Goal: Task Accomplishment & Management: Manage account settings

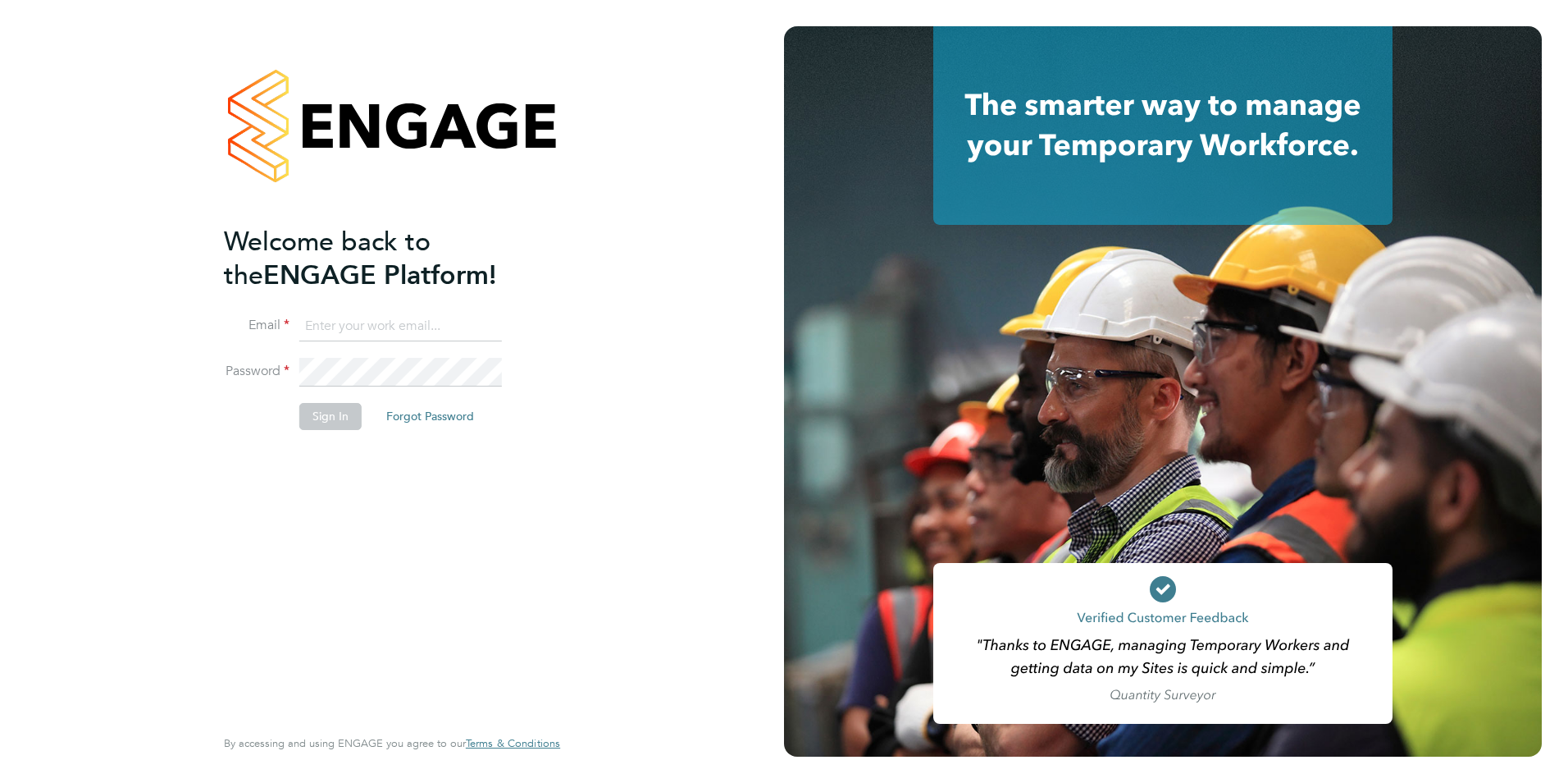
type input "Avais@Carbonrecruitment.co.uk"
click at [328, 417] on button "Sign In" at bounding box center [330, 416] width 63 height 26
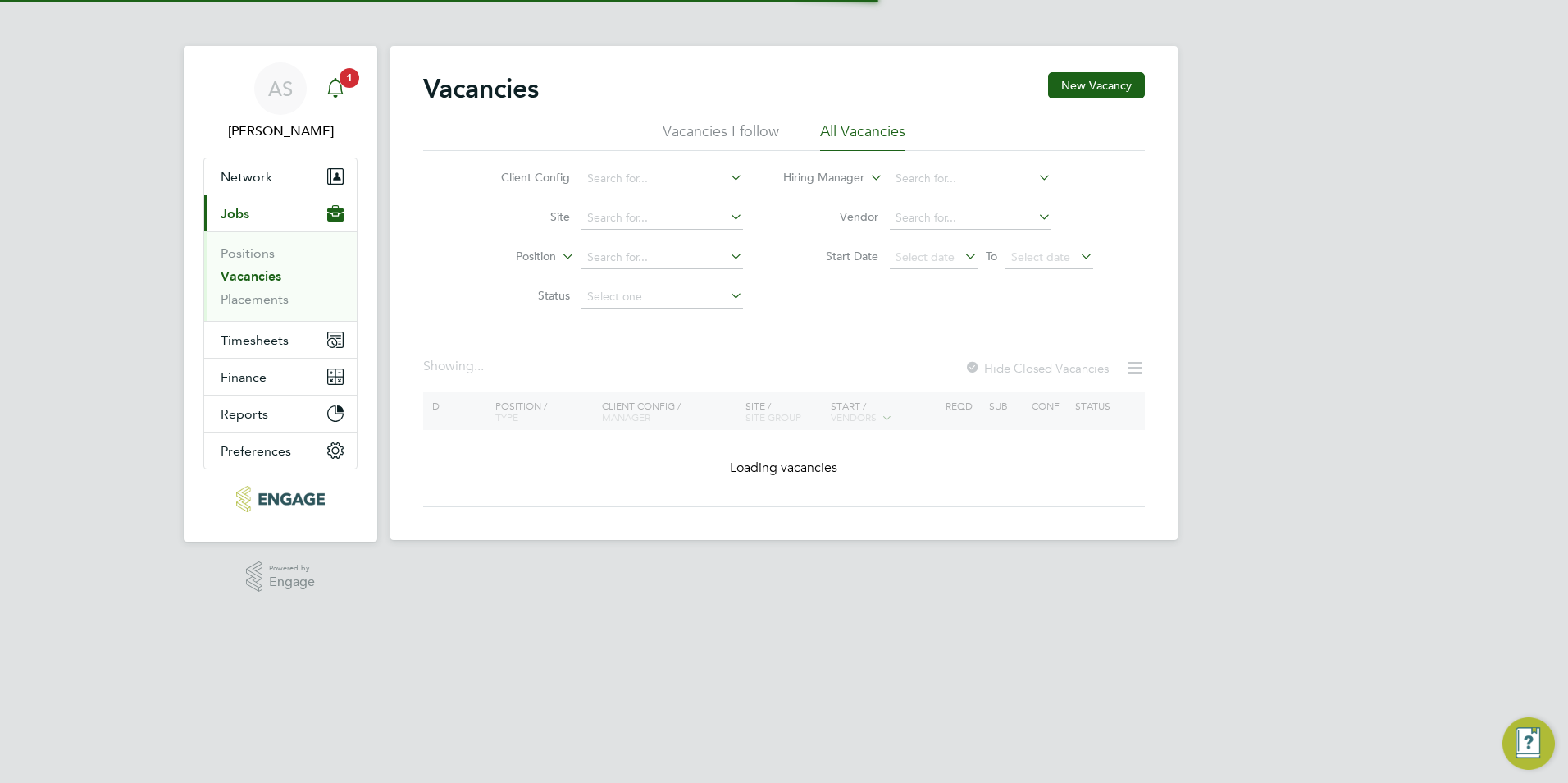
click at [340, 79] on span "1" at bounding box center [349, 77] width 19 height 19
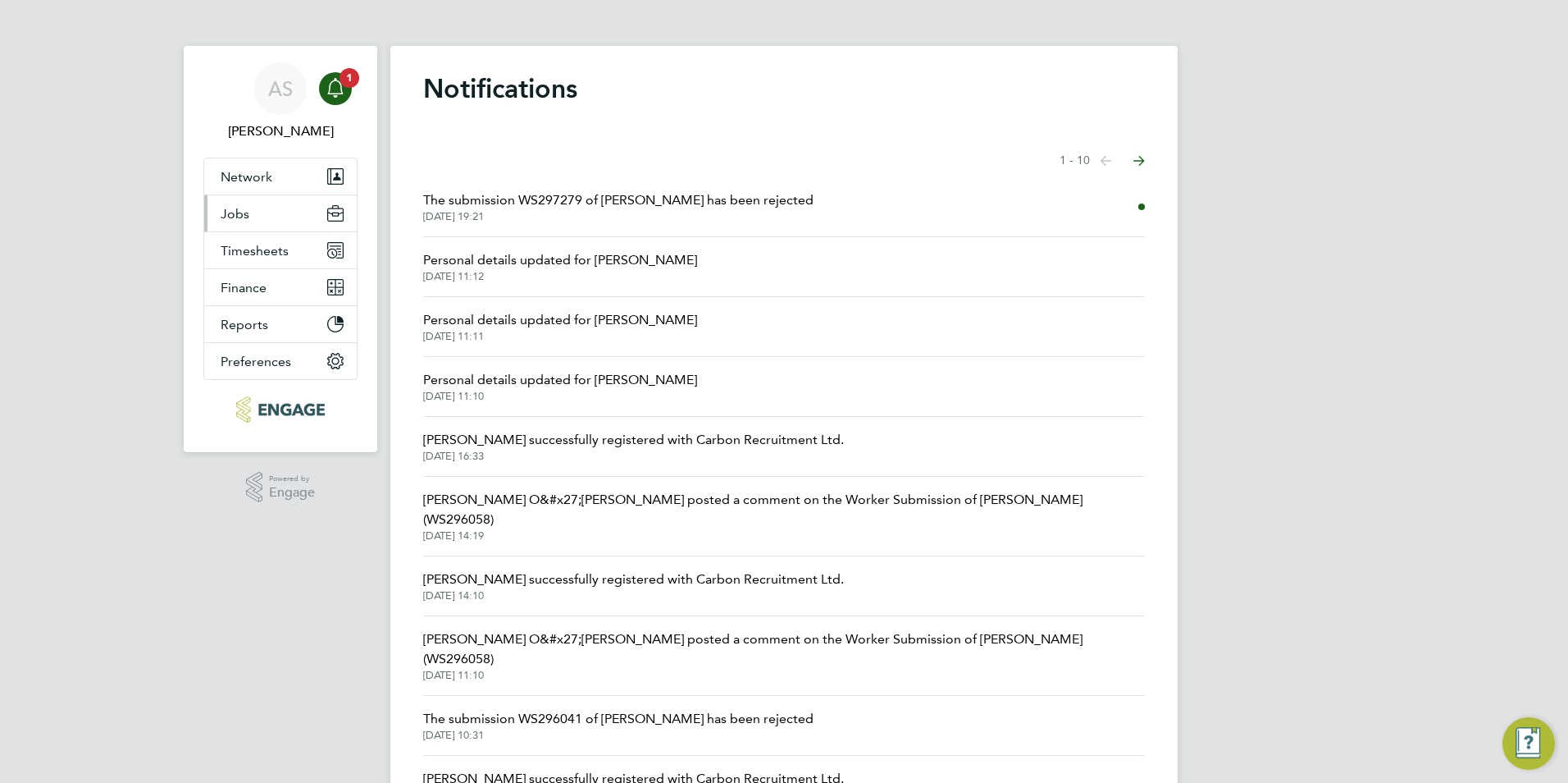
click at [265, 218] on button "Jobs" at bounding box center [280, 213] width 153 height 36
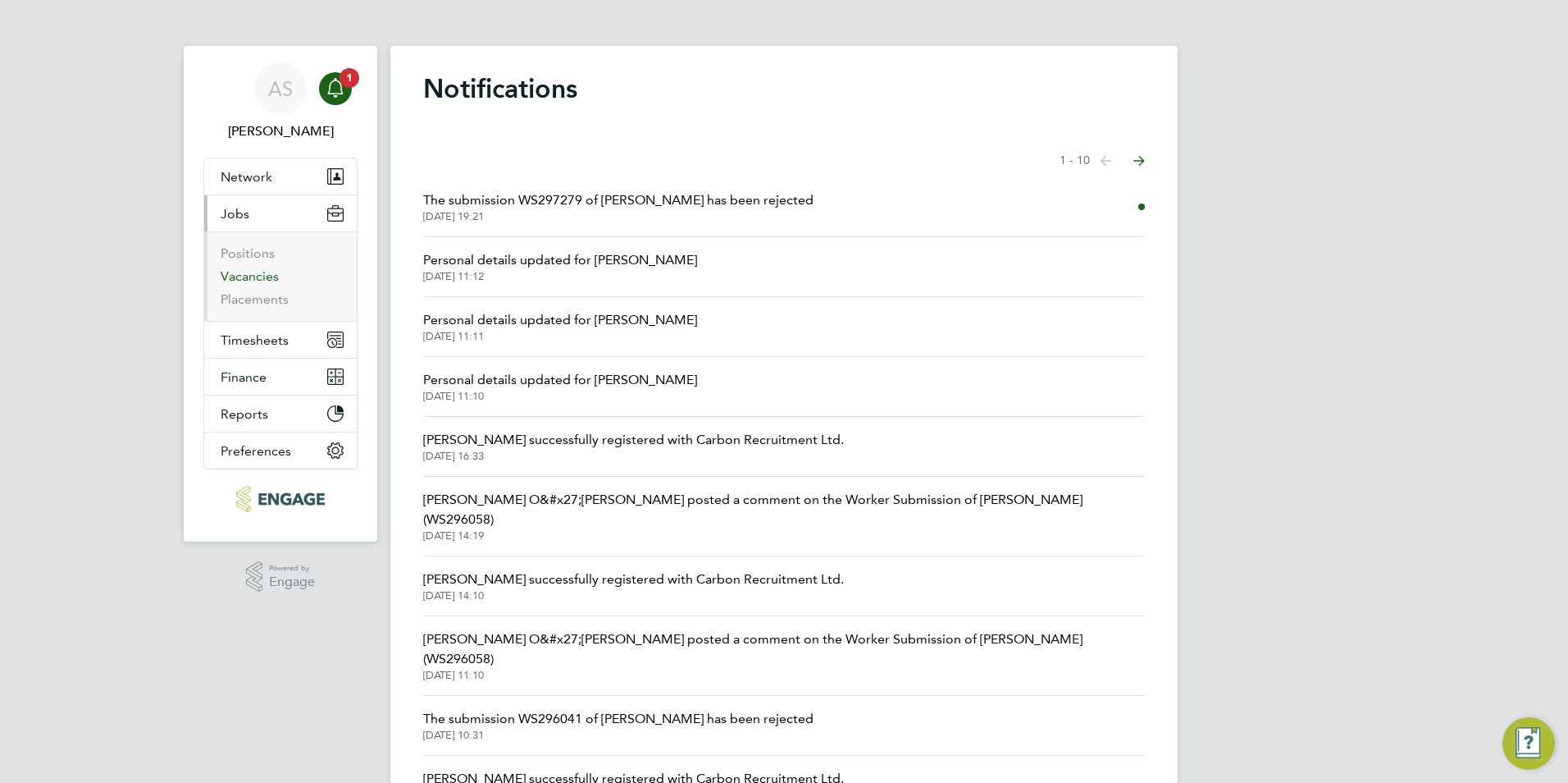
click at [256, 281] on link "Vacancies" at bounding box center [249, 276] width 58 height 15
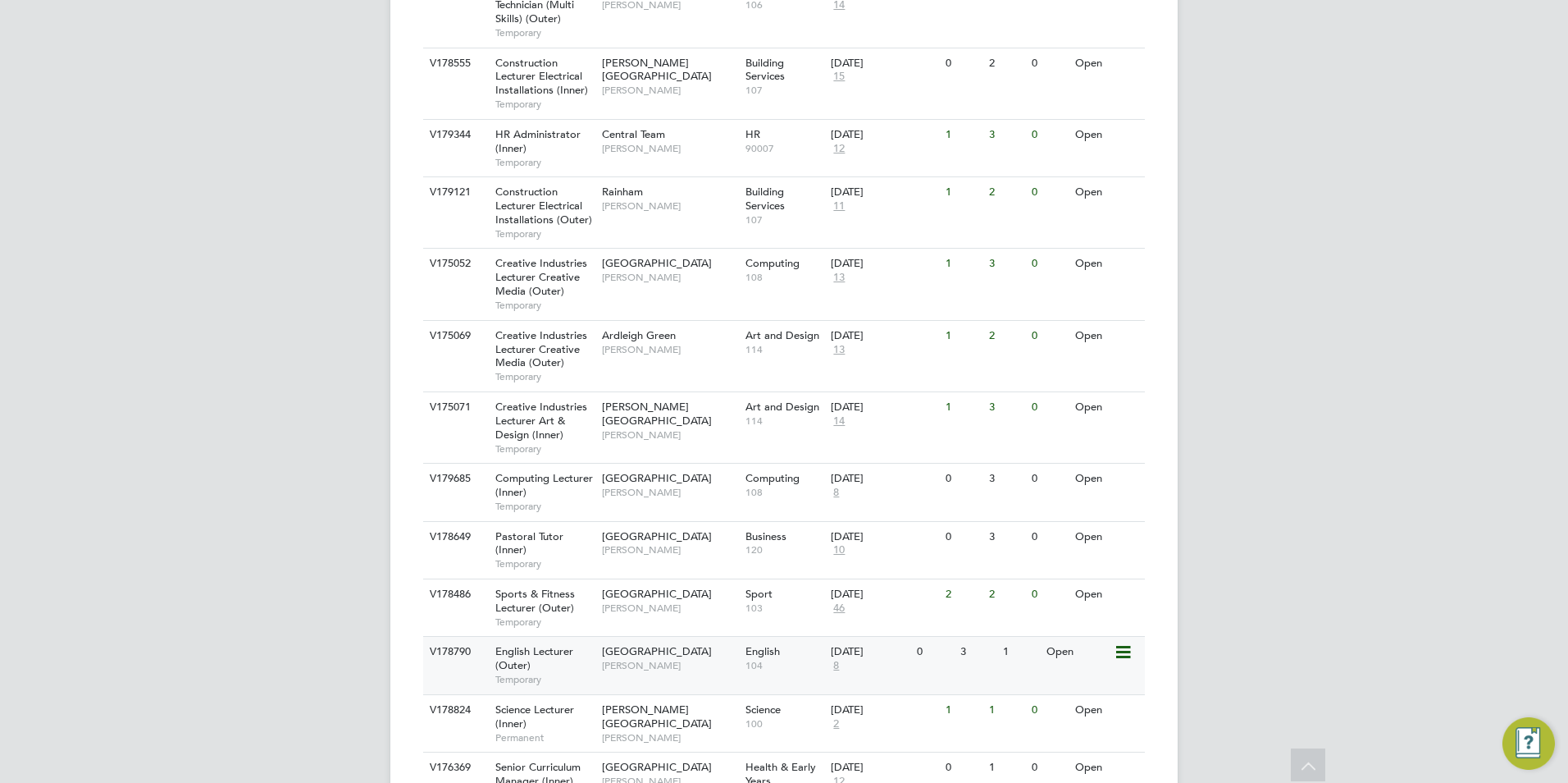
scroll to position [1446, 0]
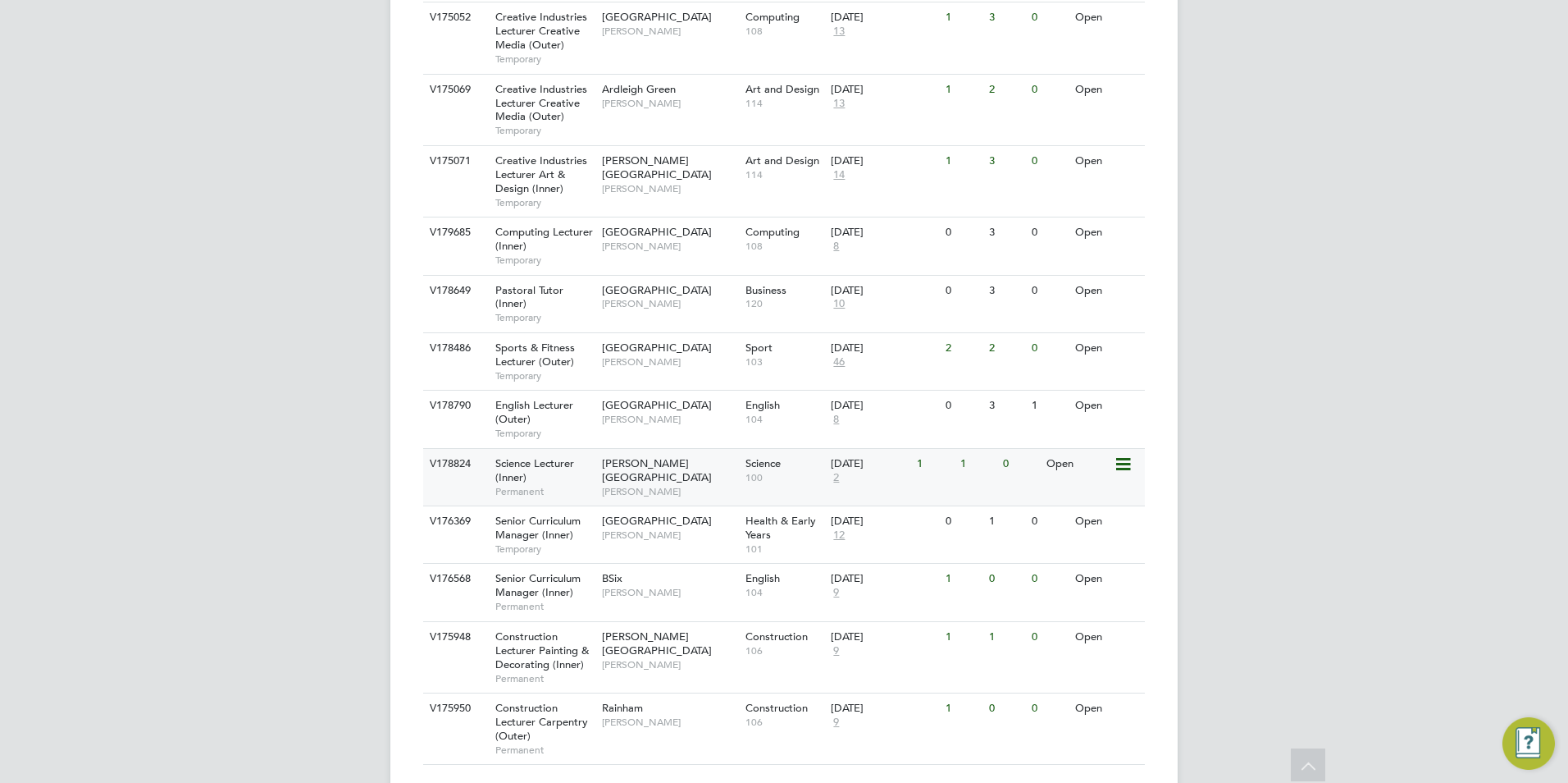
click at [769, 471] on span "100" at bounding box center [784, 478] width 78 height 14
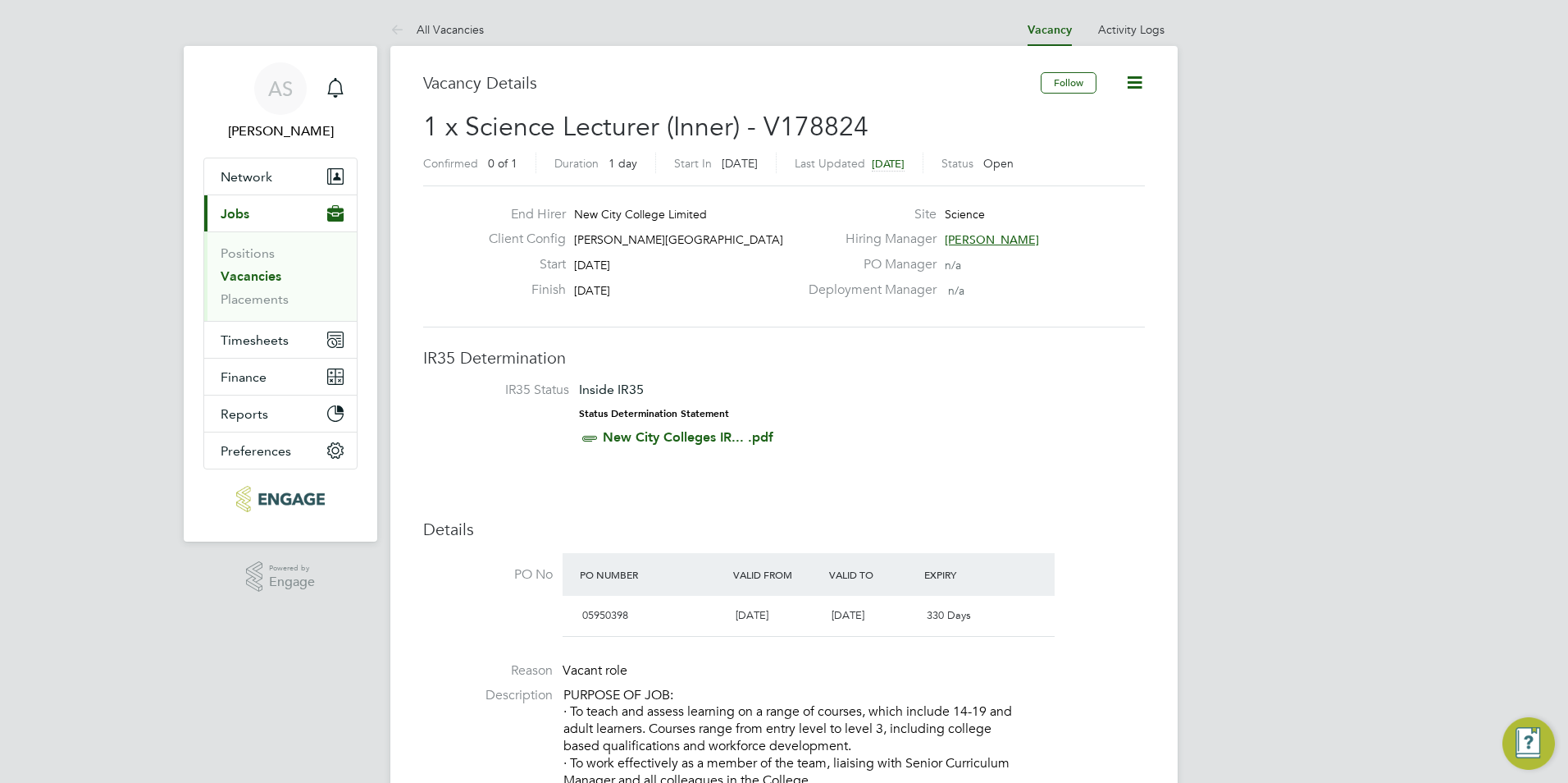
click at [257, 280] on link "Vacancies" at bounding box center [250, 276] width 61 height 15
